Goal: Obtain resource: Download file/media

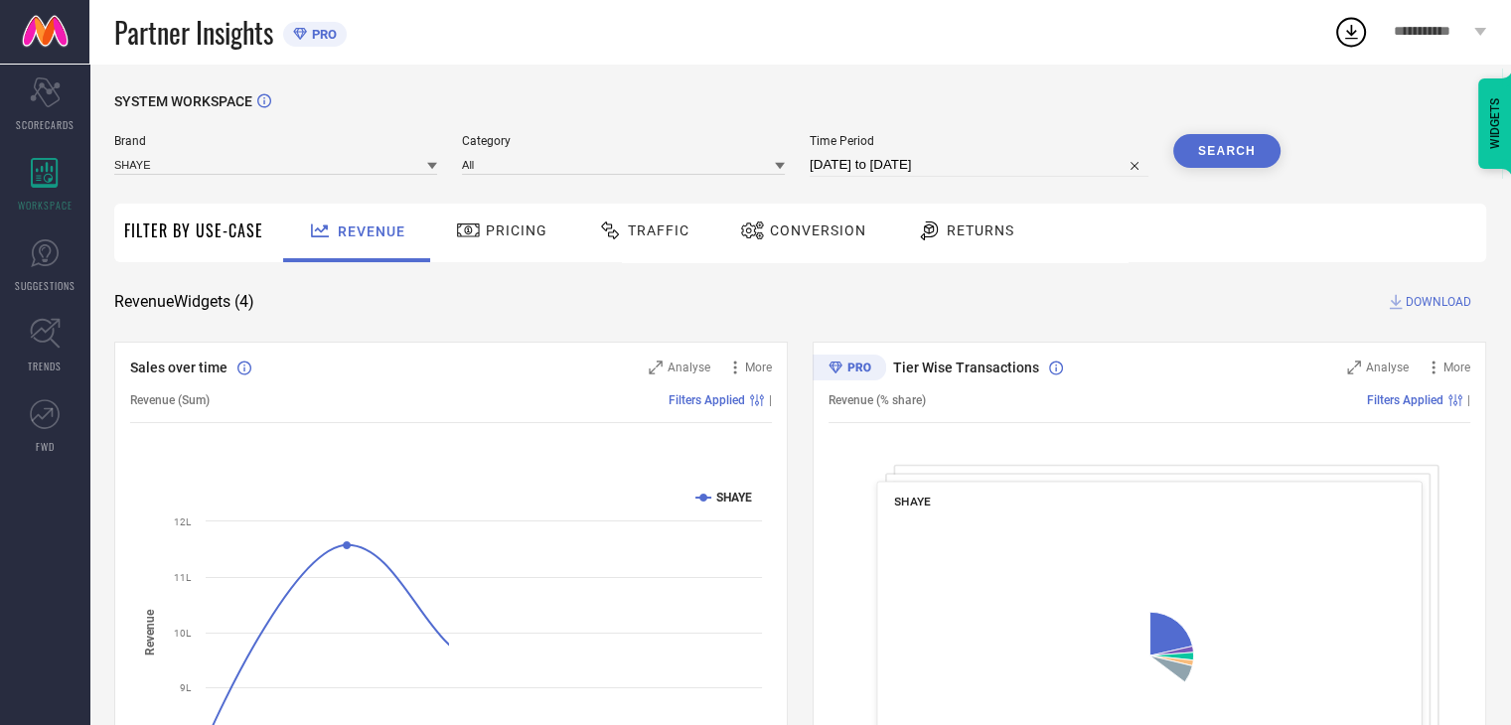
click at [819, 240] on div "Conversion" at bounding box center [803, 231] width 136 height 34
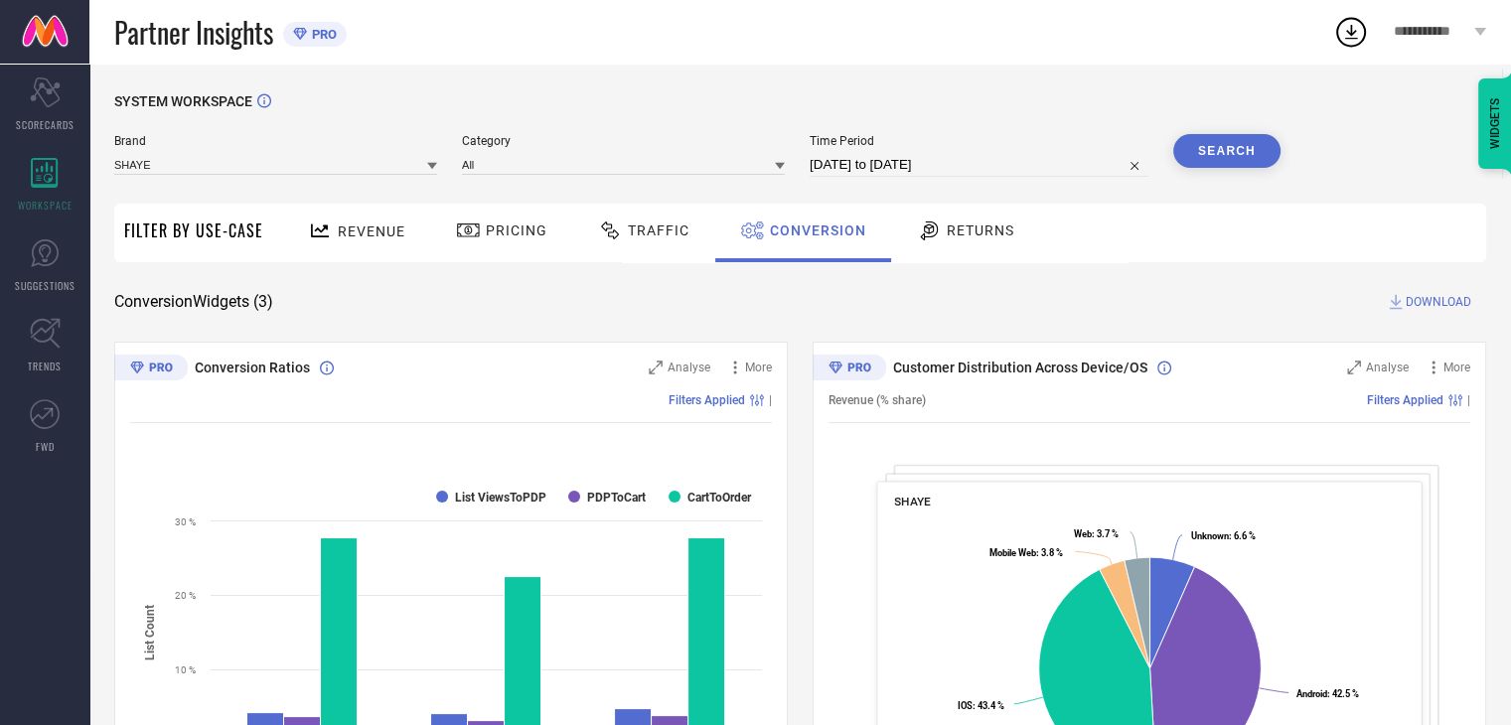
select select "7"
select select "2025"
select select "8"
select select "2025"
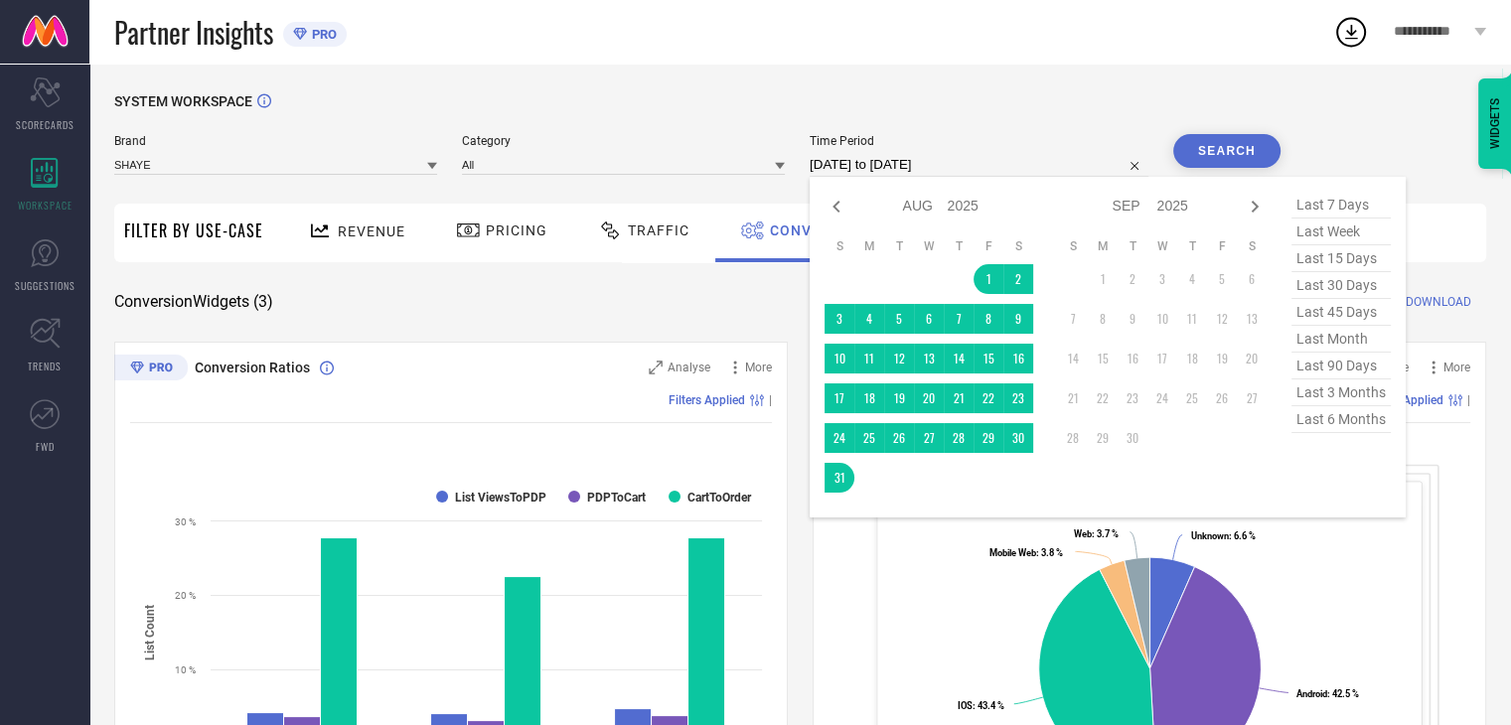
click at [1053, 176] on input "[DATE] to [DATE]" at bounding box center [978, 165] width 339 height 24
click at [958, 445] on td "28" at bounding box center [959, 438] width 30 height 30
type input "[DATE] to [DATE]"
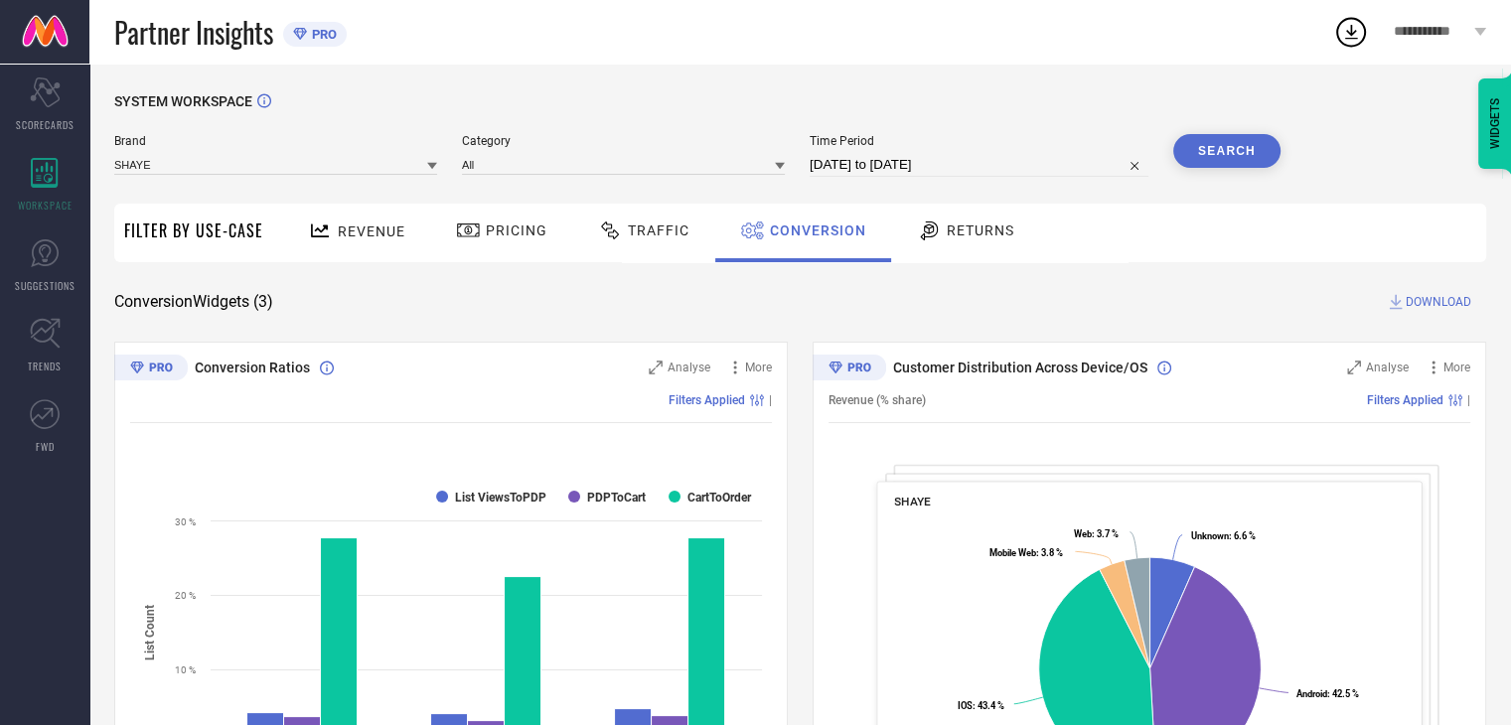
click at [1203, 160] on button "Search" at bounding box center [1226, 151] width 107 height 34
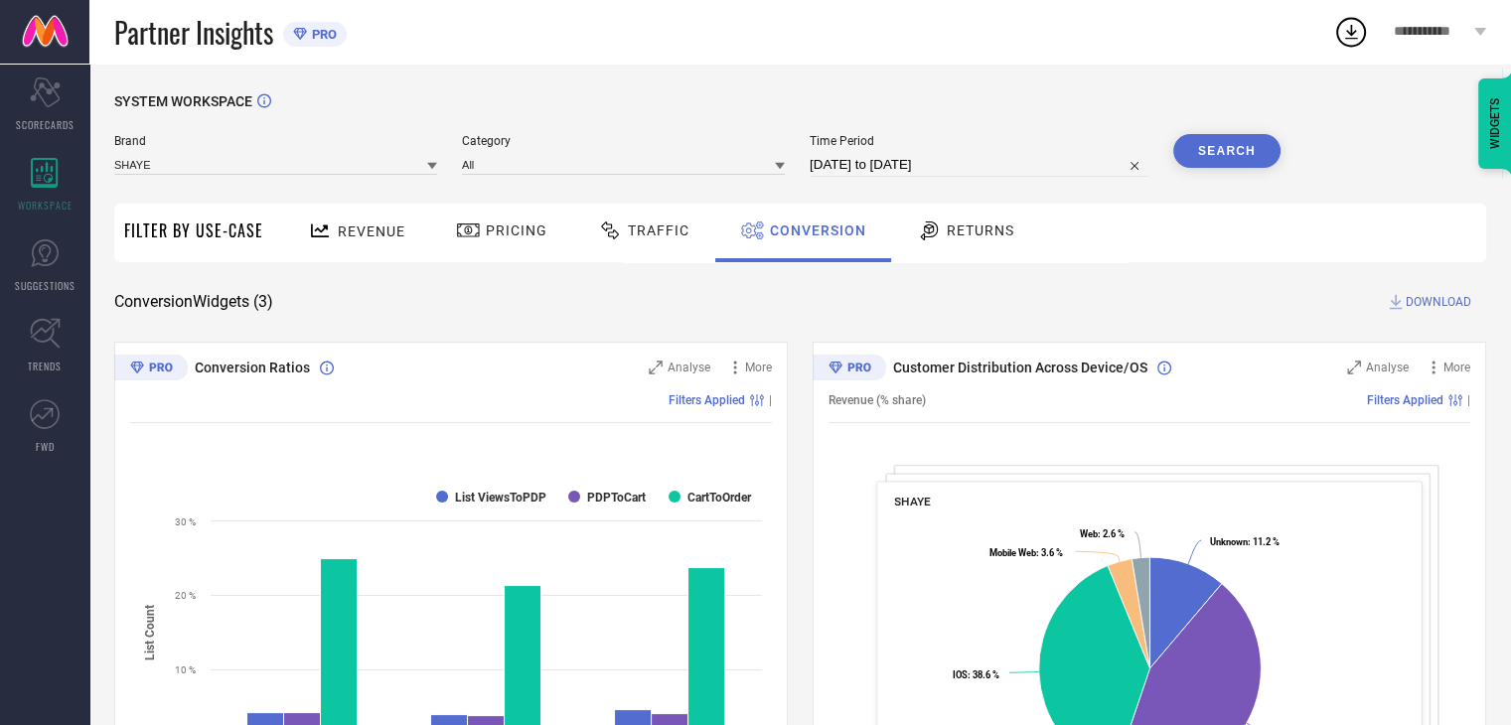
click at [1436, 304] on span "DOWNLOAD" at bounding box center [1438, 302] width 66 height 20
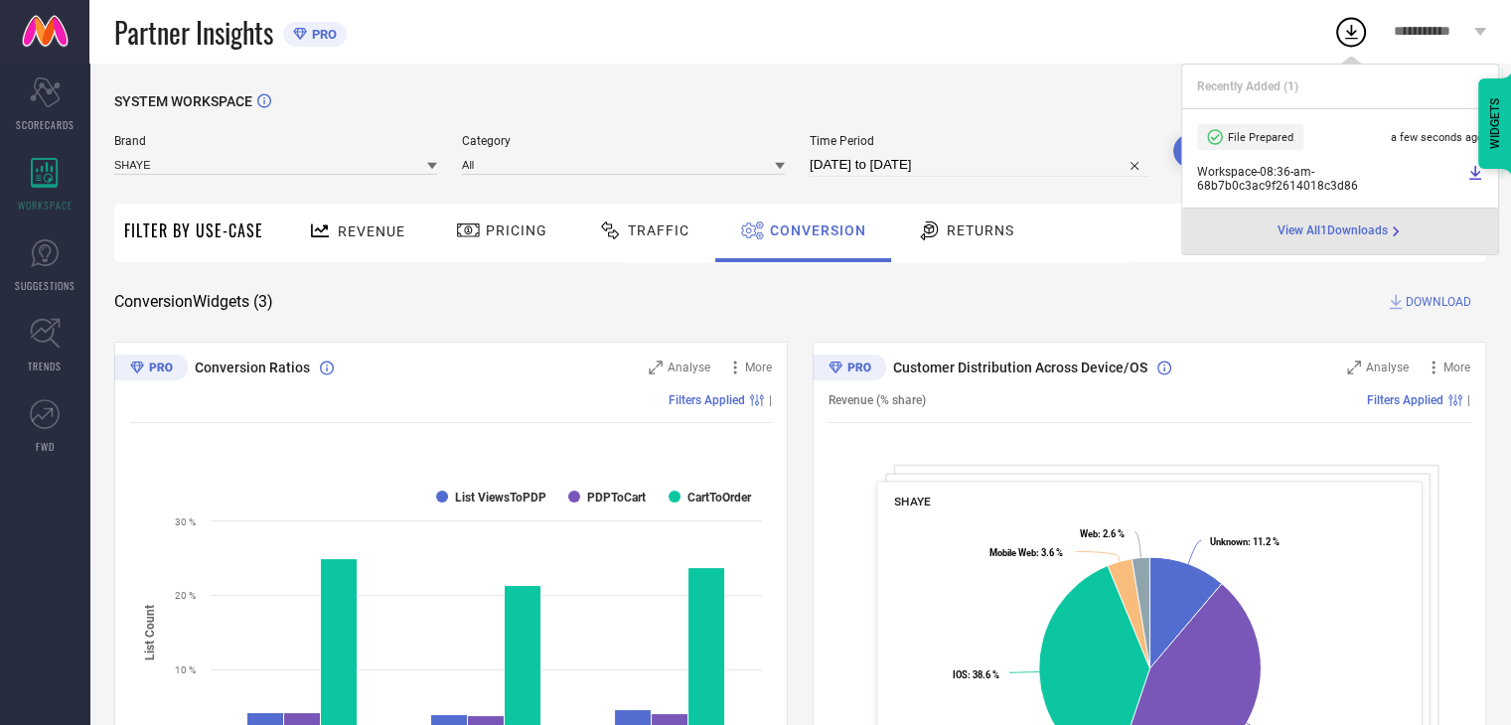
click at [999, 168] on input "[DATE] to [DATE]" at bounding box center [978, 165] width 339 height 24
select select "7"
select select "2025"
select select "8"
select select "2025"
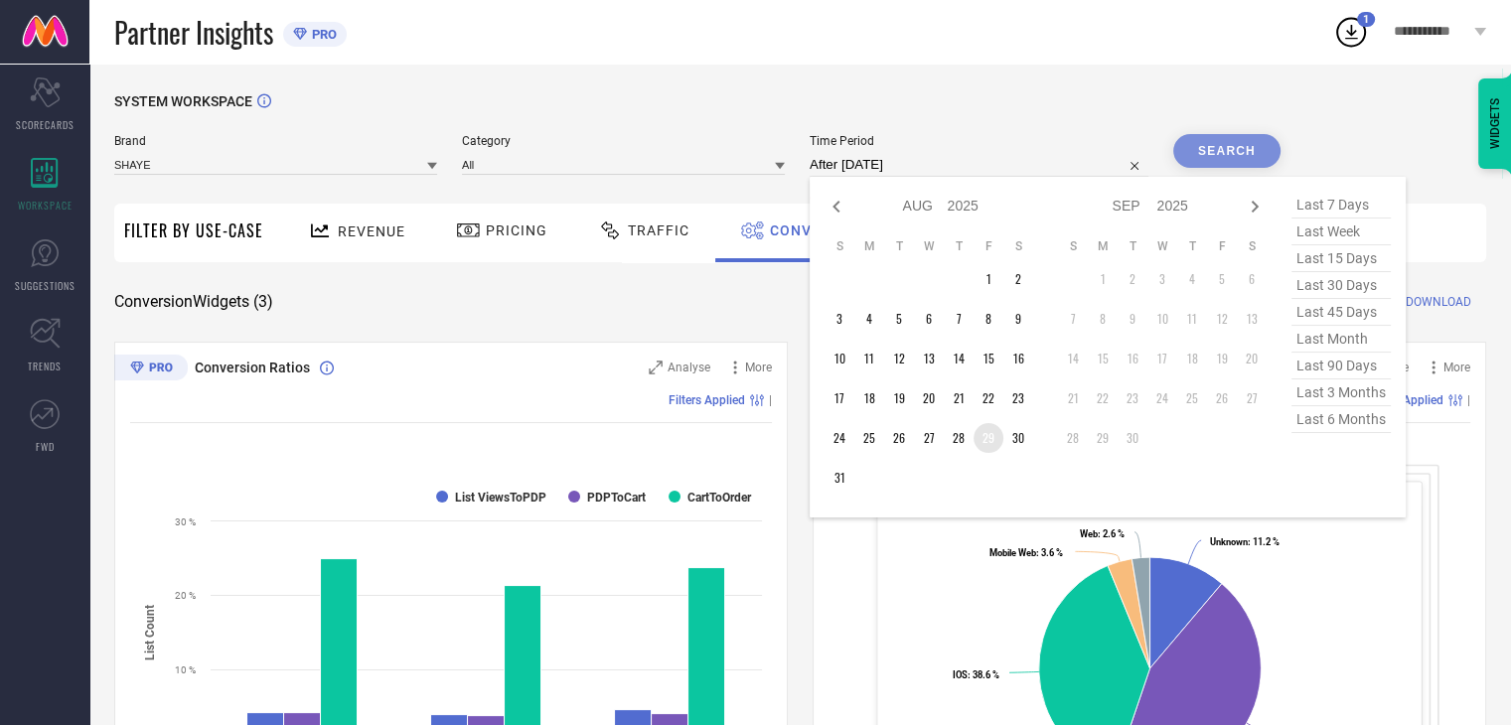
click at [996, 441] on td "29" at bounding box center [988, 438] width 30 height 30
type input "[DATE] to [DATE]"
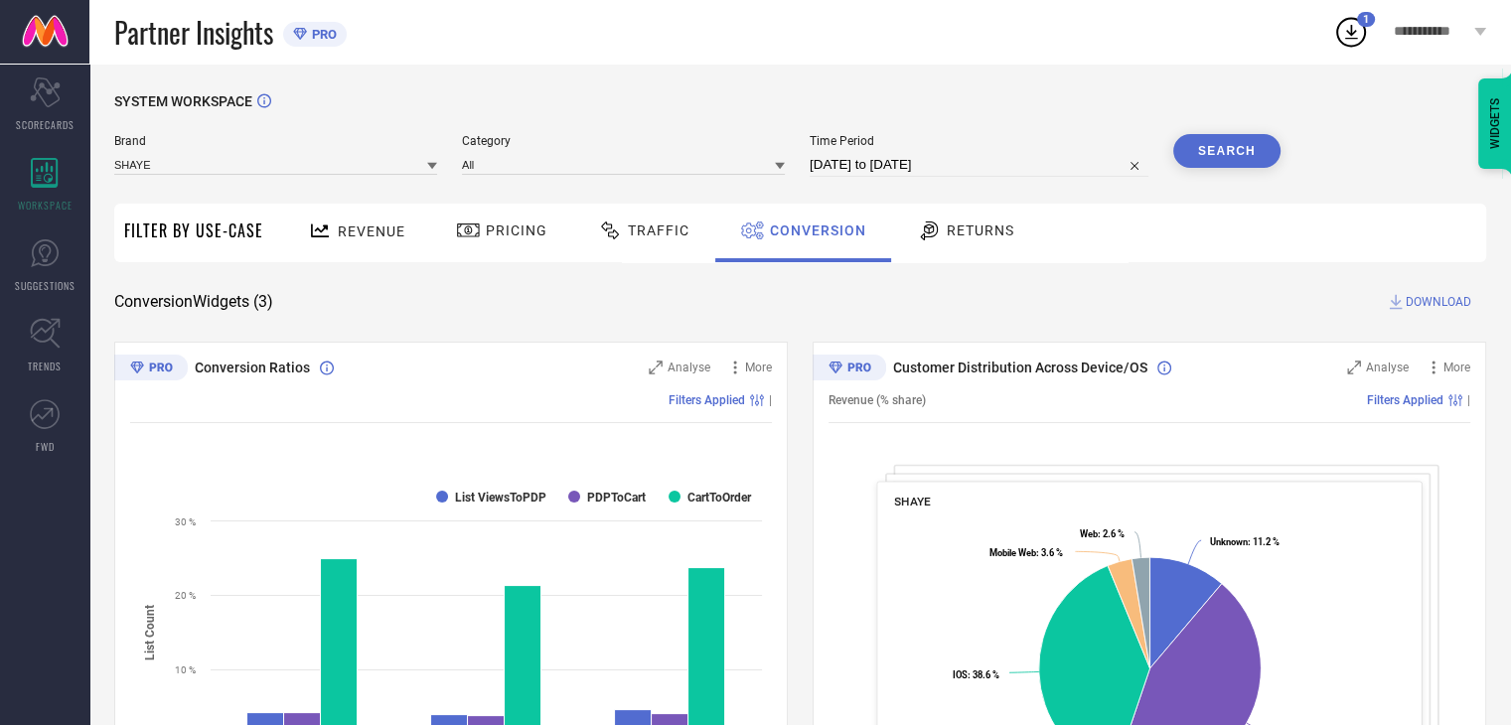
click at [1256, 138] on button "Search" at bounding box center [1226, 151] width 107 height 34
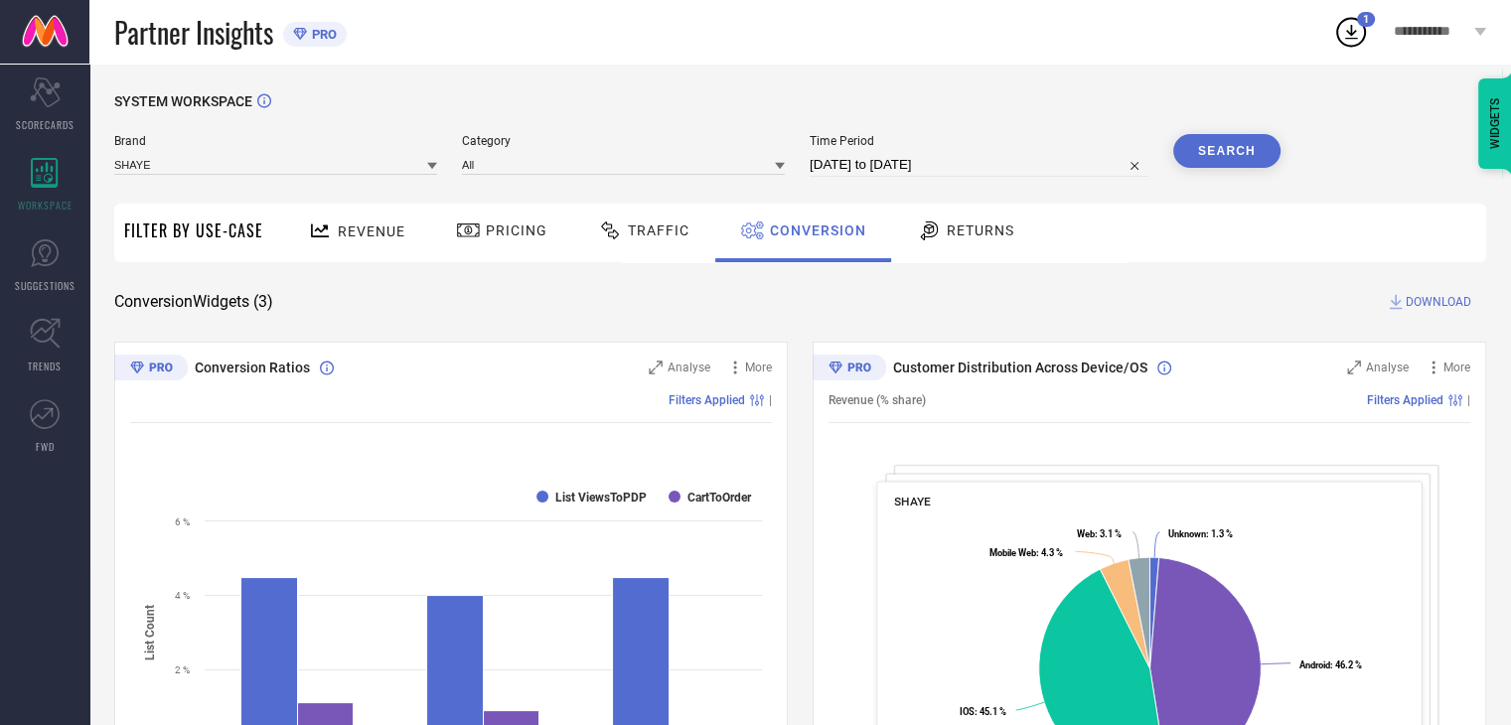
click at [1438, 307] on span "DOWNLOAD" at bounding box center [1438, 302] width 66 height 20
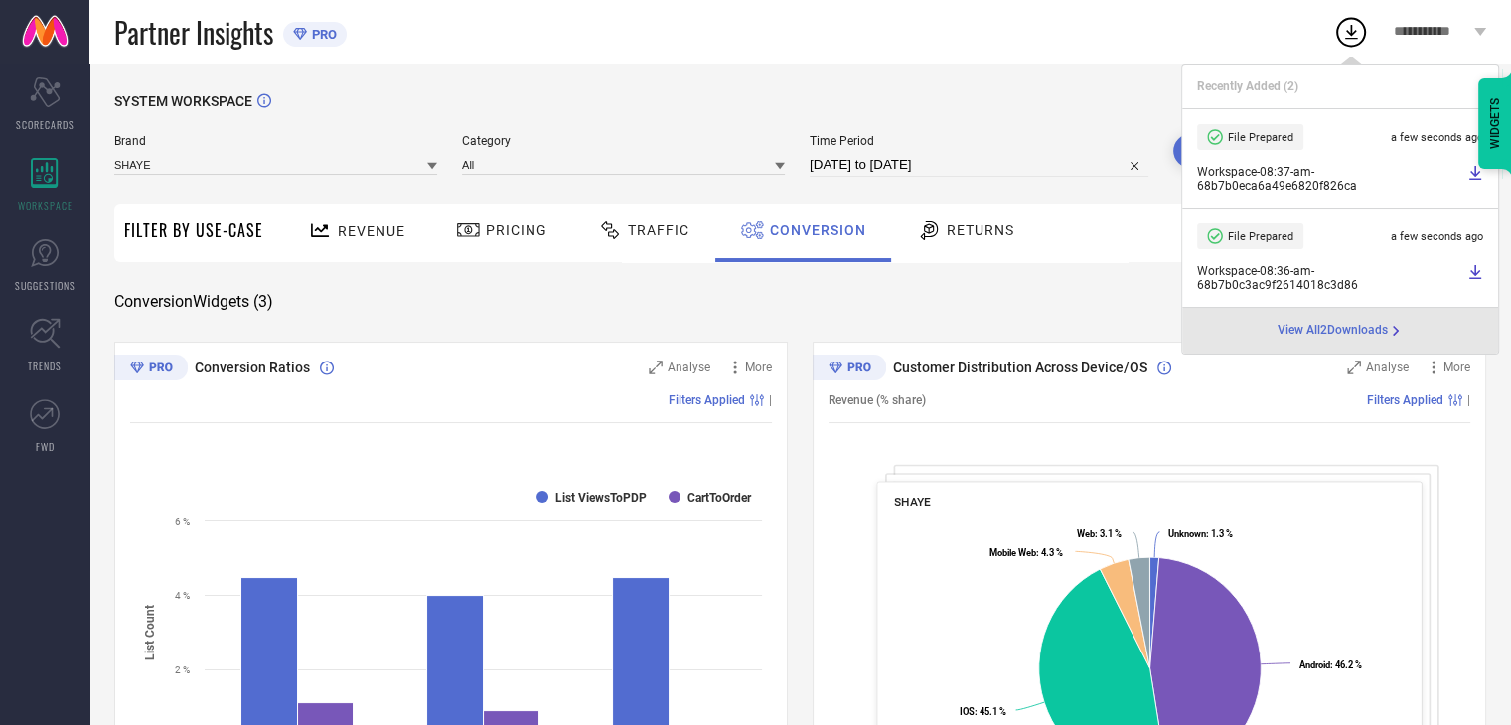
click at [1028, 164] on input "[DATE] to [DATE]" at bounding box center [978, 165] width 339 height 24
select select "7"
select select "2025"
select select "8"
select select "2025"
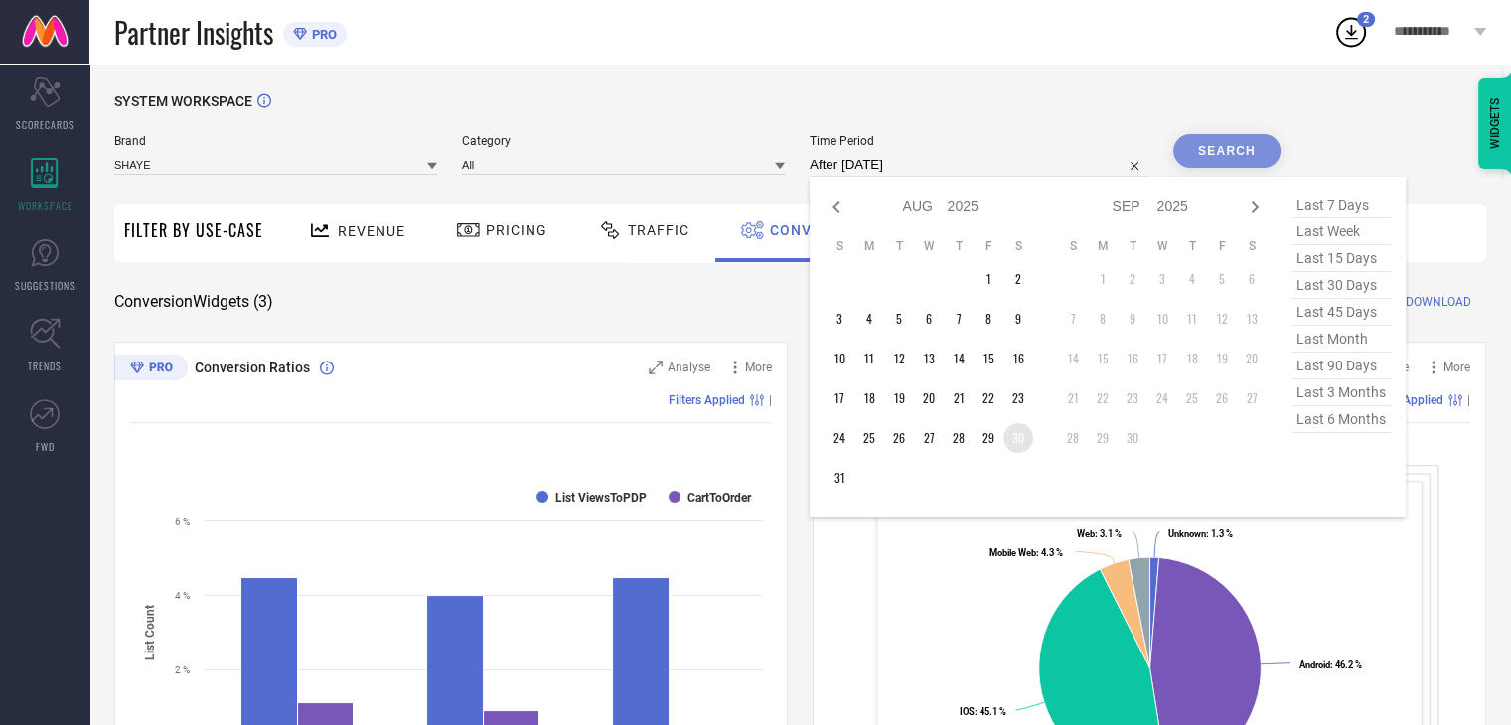
click at [1017, 439] on td "30" at bounding box center [1018, 438] width 30 height 30
type input "[DATE] to [DATE]"
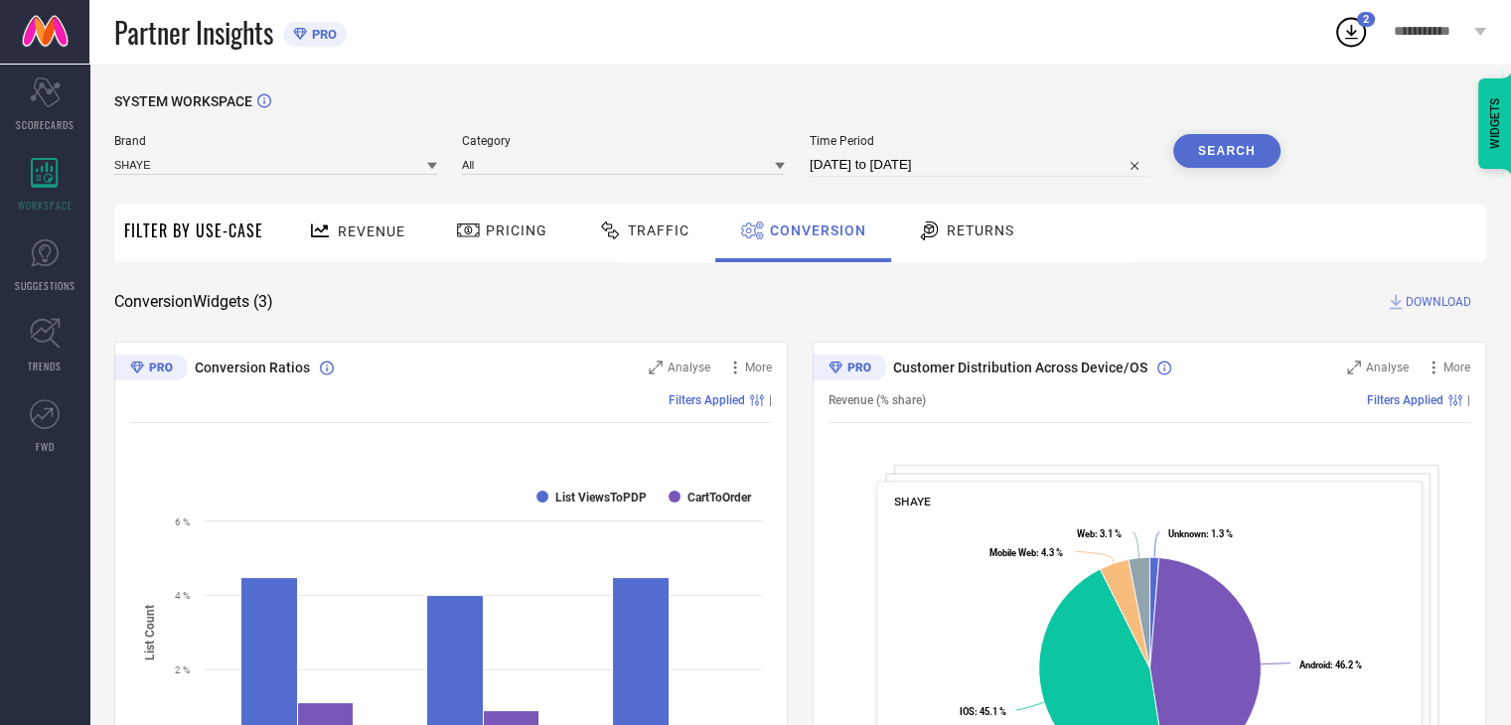
click at [1267, 134] on div "Search" at bounding box center [1226, 151] width 107 height 34
click at [1265, 155] on button "Search" at bounding box center [1226, 151] width 107 height 34
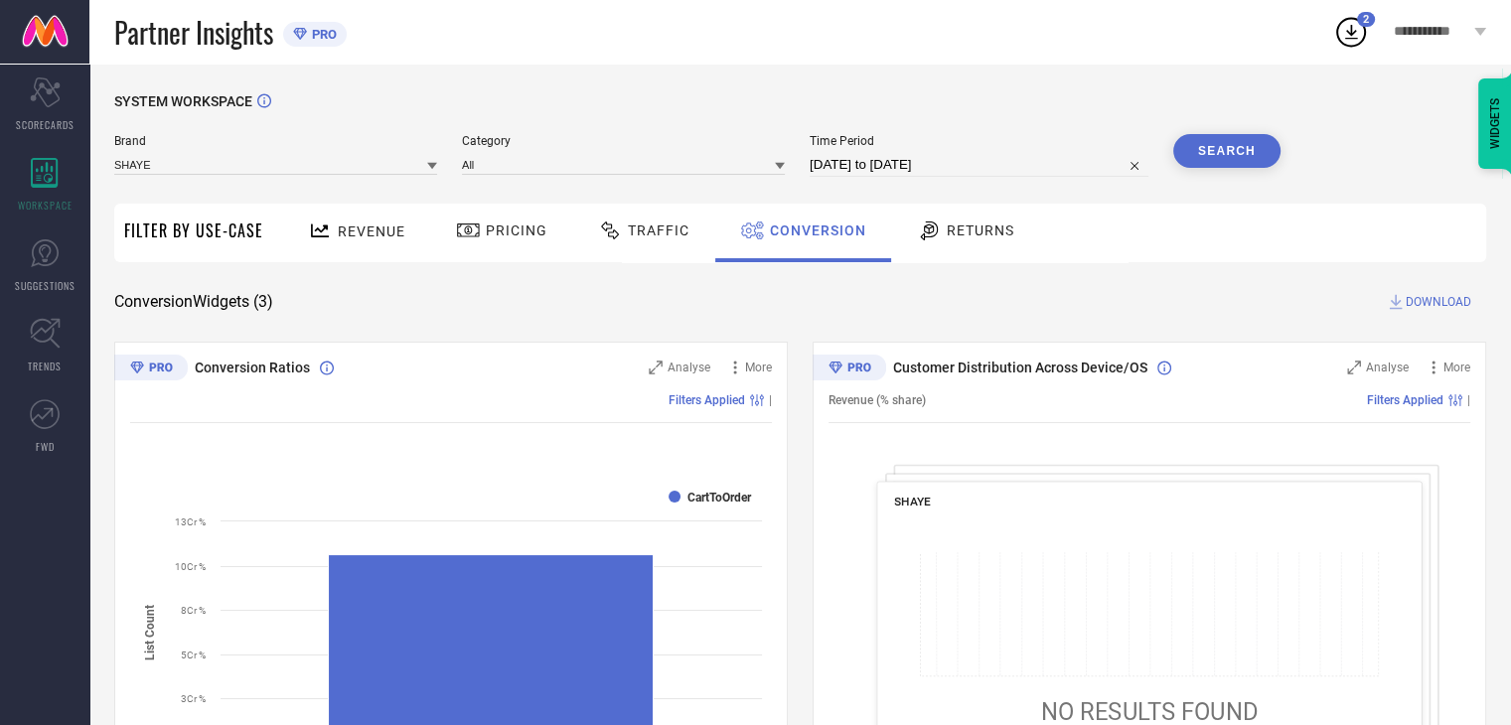
click at [1014, 166] on input "[DATE] to [DATE]" at bounding box center [978, 165] width 339 height 24
select select "7"
select select "2025"
select select "8"
select select "2025"
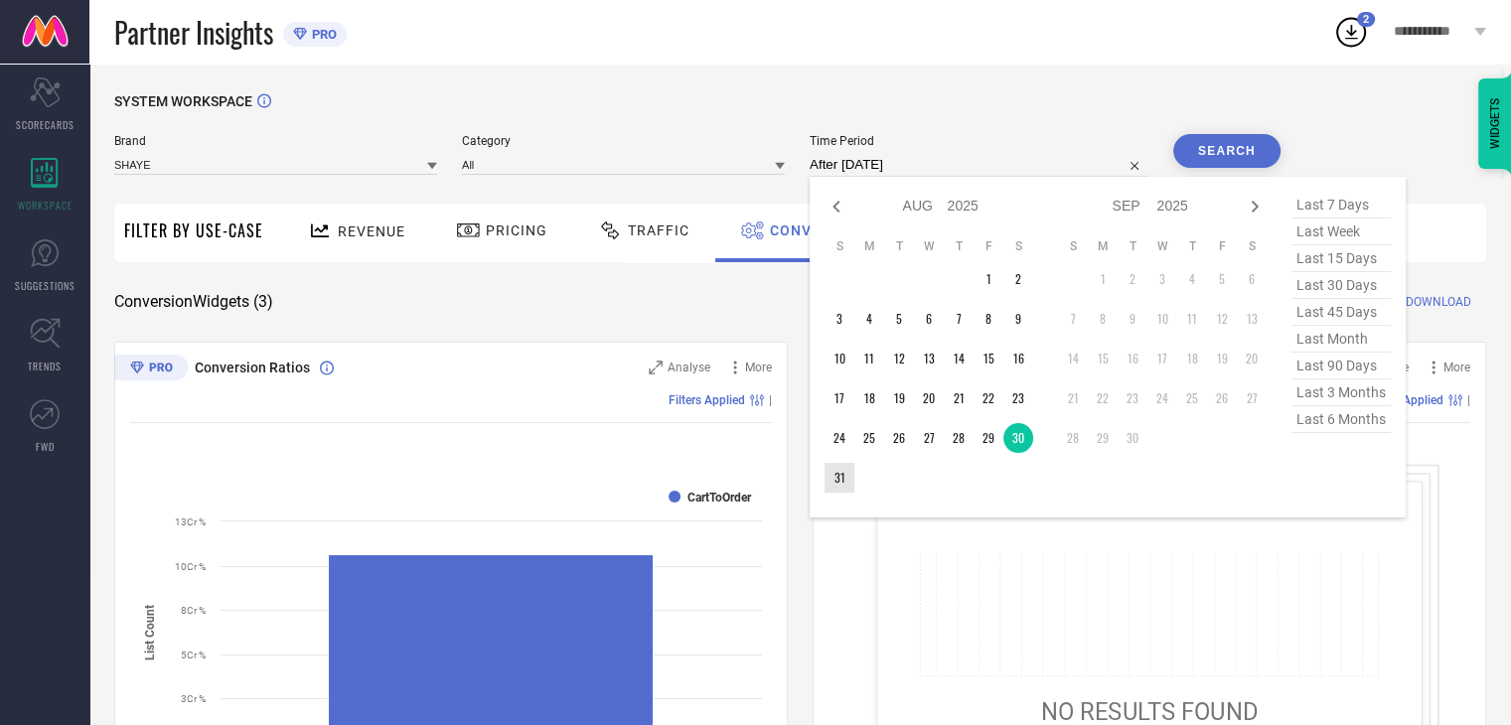
click at [837, 482] on td "31" at bounding box center [839, 478] width 30 height 30
type input "[DATE] to [DATE]"
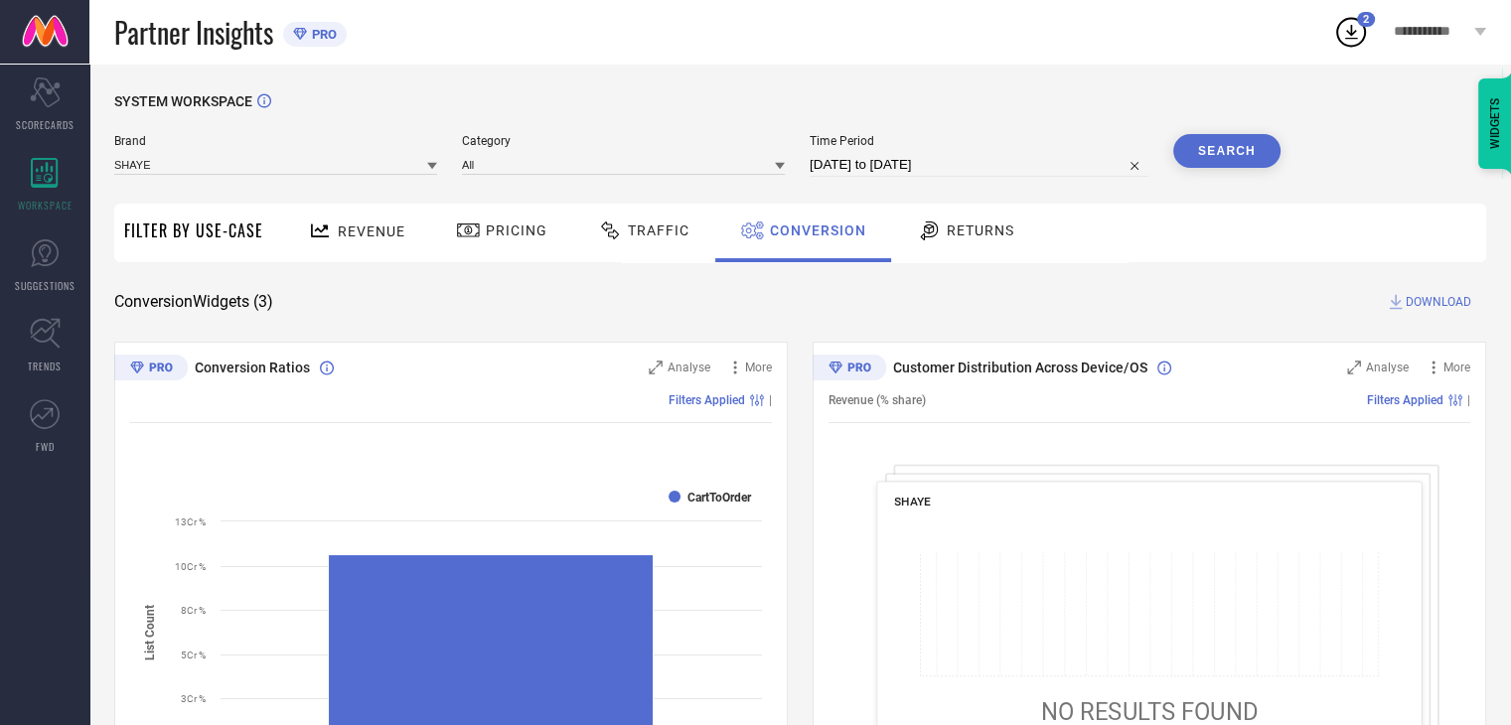
click at [1254, 167] on button "Search" at bounding box center [1226, 151] width 107 height 34
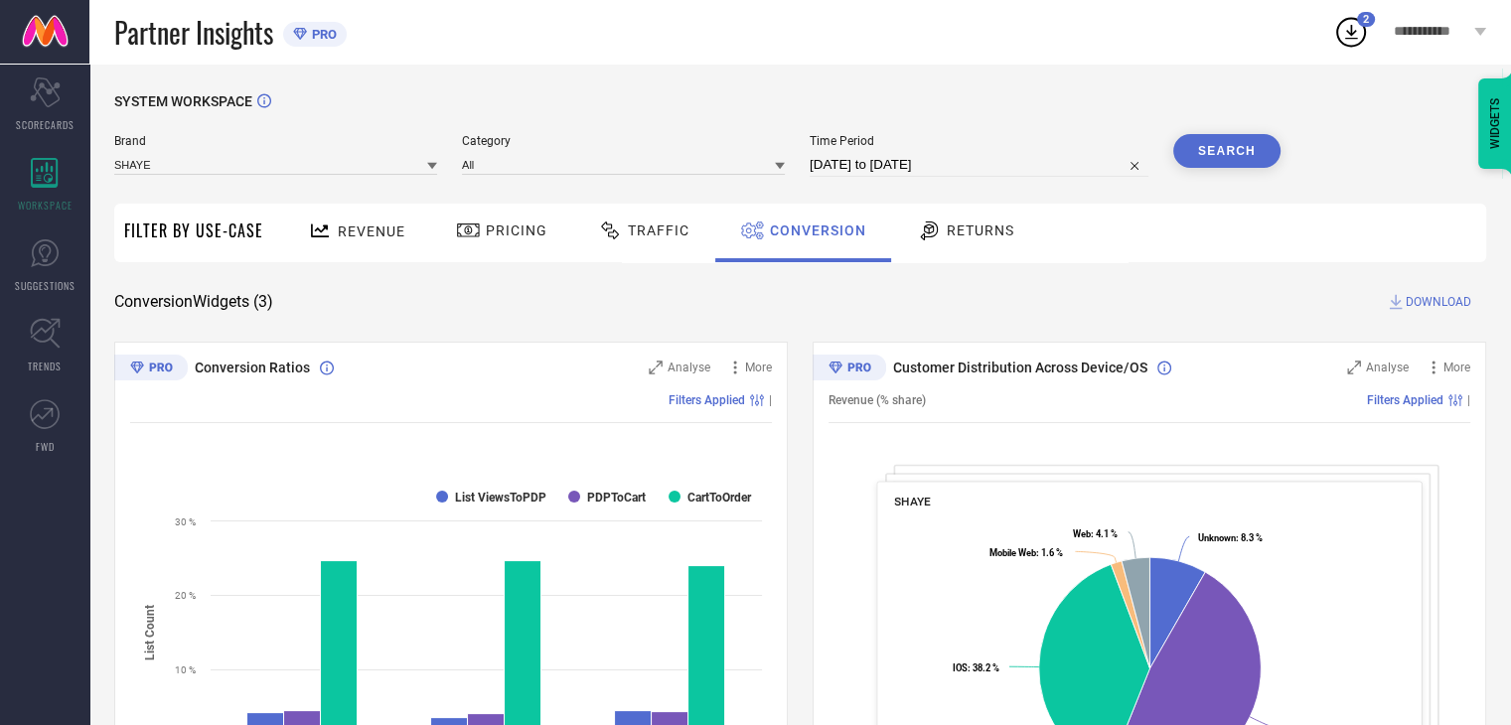
click at [1450, 302] on span "DOWNLOAD" at bounding box center [1438, 302] width 66 height 20
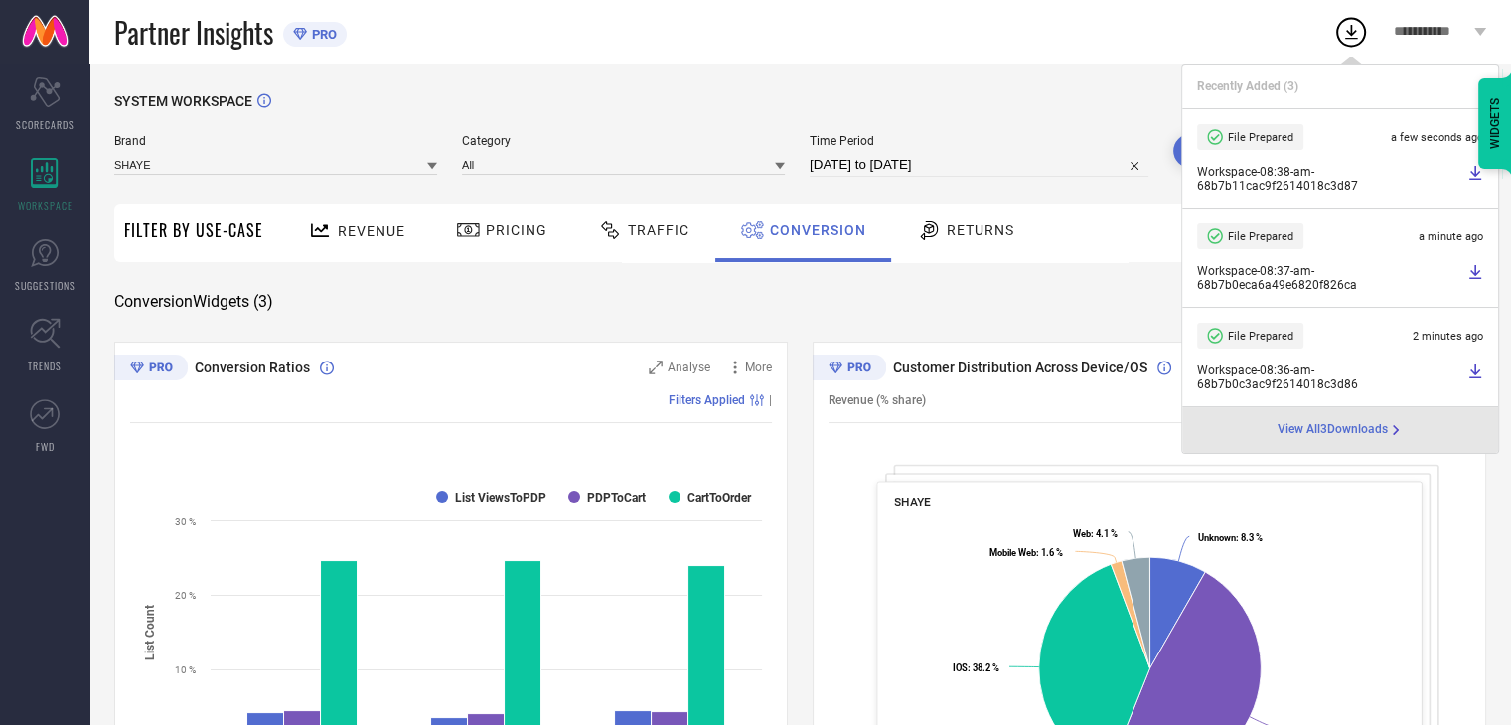
click at [990, 152] on div "Time Period [DATE] to [DATE]" at bounding box center [978, 155] width 339 height 43
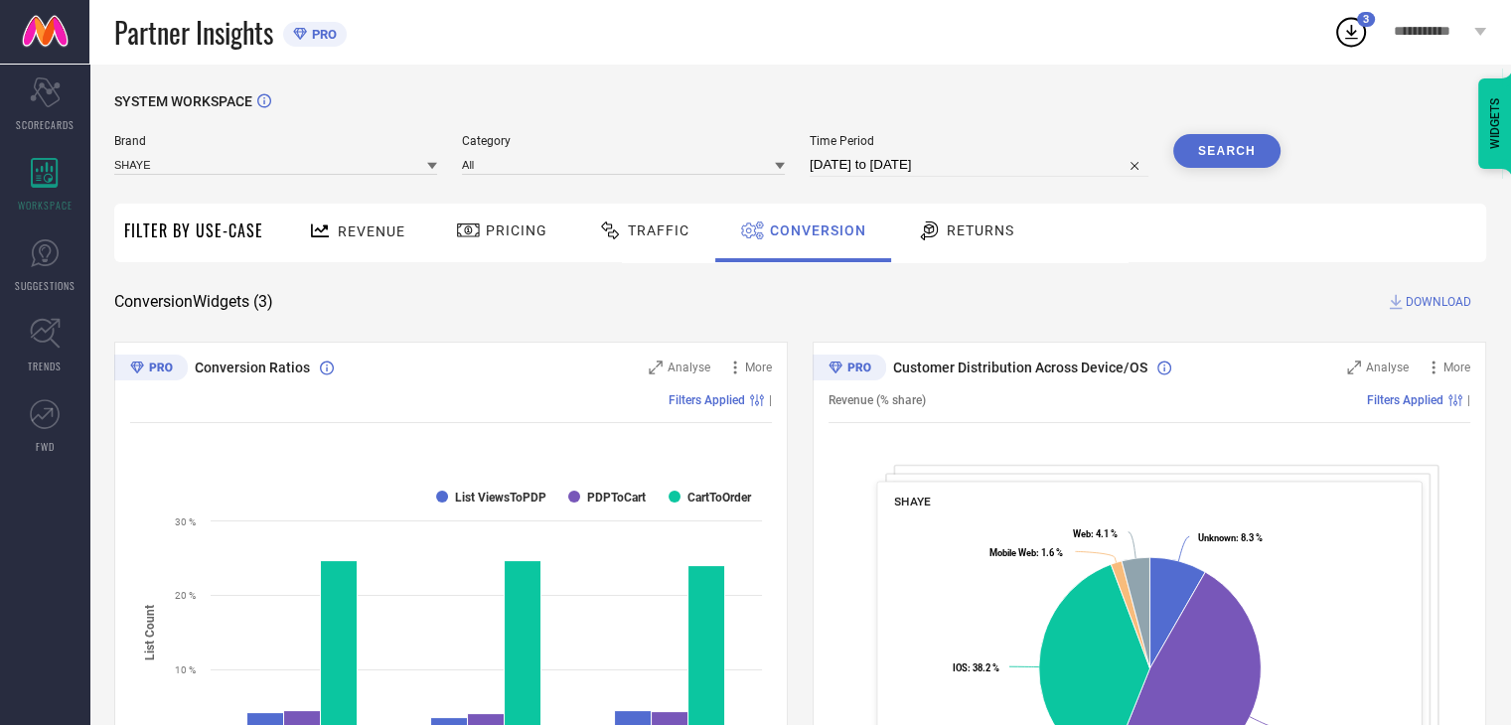
select select "7"
select select "2025"
select select "8"
select select "2025"
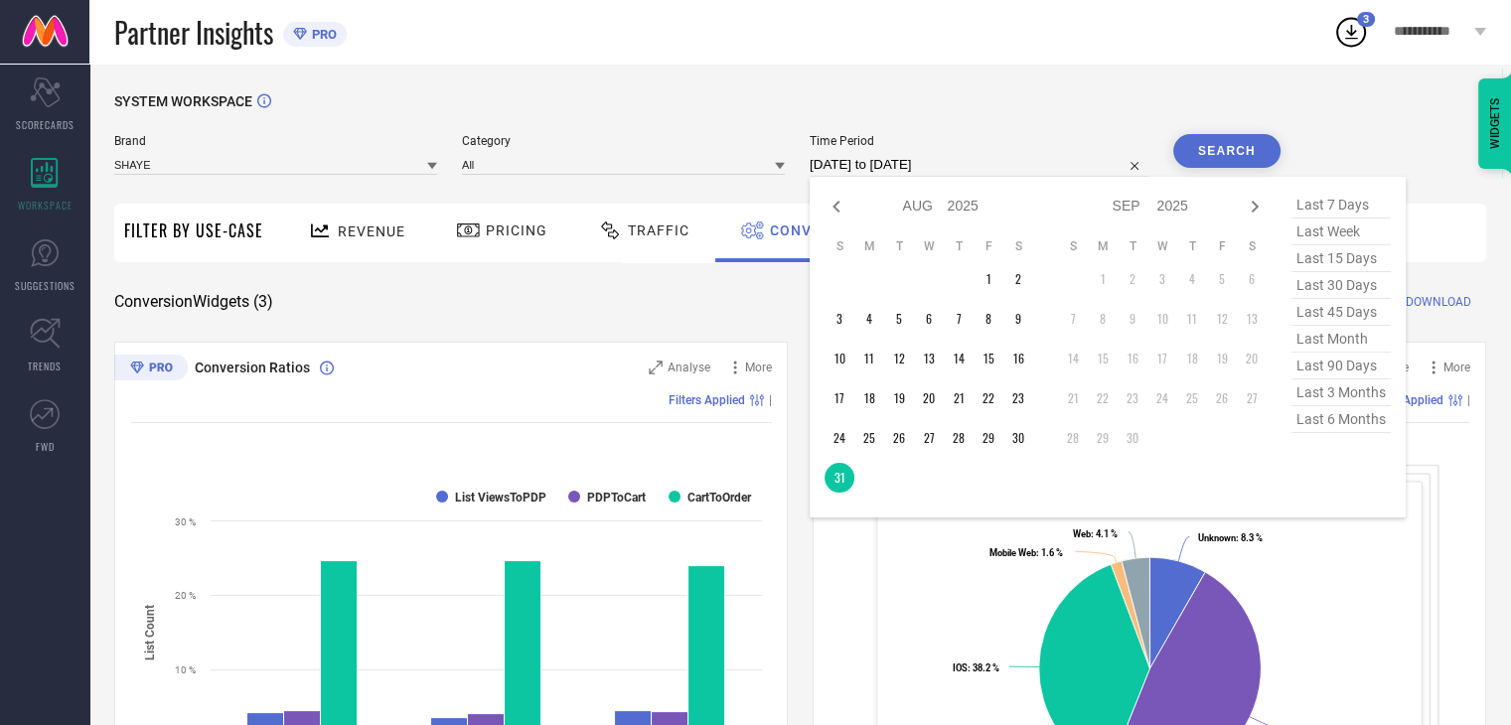
click at [989, 168] on input "[DATE] to [DATE]" at bounding box center [978, 165] width 339 height 24
click at [1027, 446] on td "30" at bounding box center [1018, 438] width 30 height 30
type input "[DATE] to [DATE]"
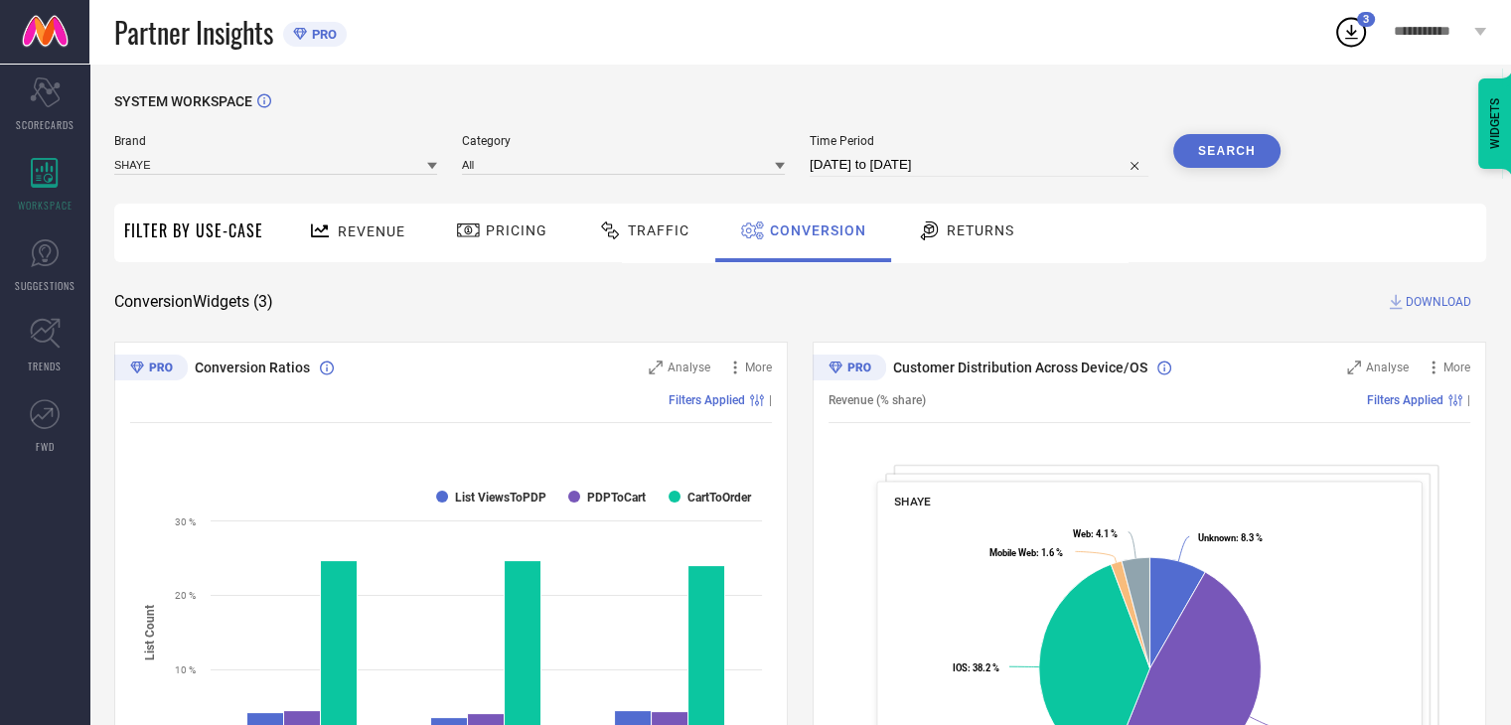
click at [1215, 143] on button "Search" at bounding box center [1226, 151] width 107 height 34
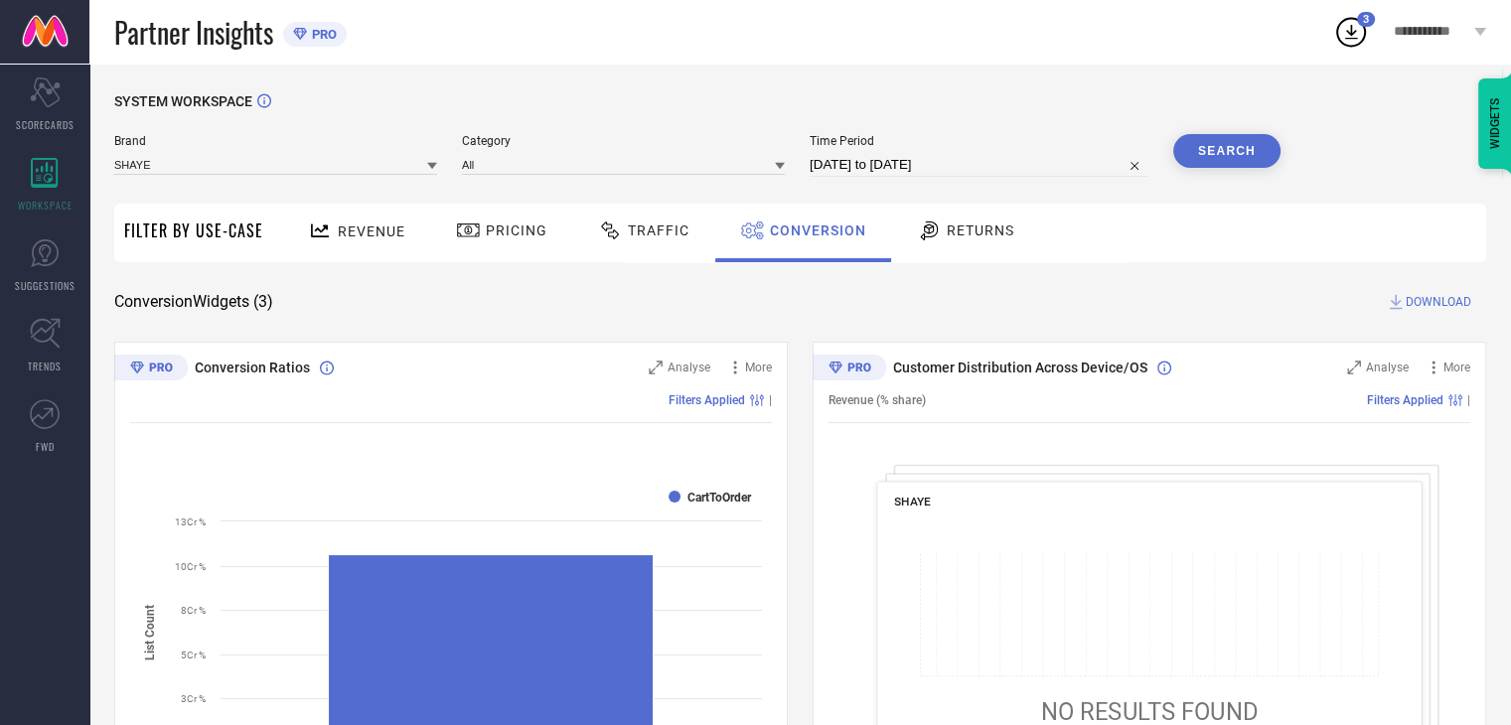
click at [1415, 307] on span "DOWNLOAD" at bounding box center [1438, 302] width 66 height 20
